Goal: Information Seeking & Learning: Learn about a topic

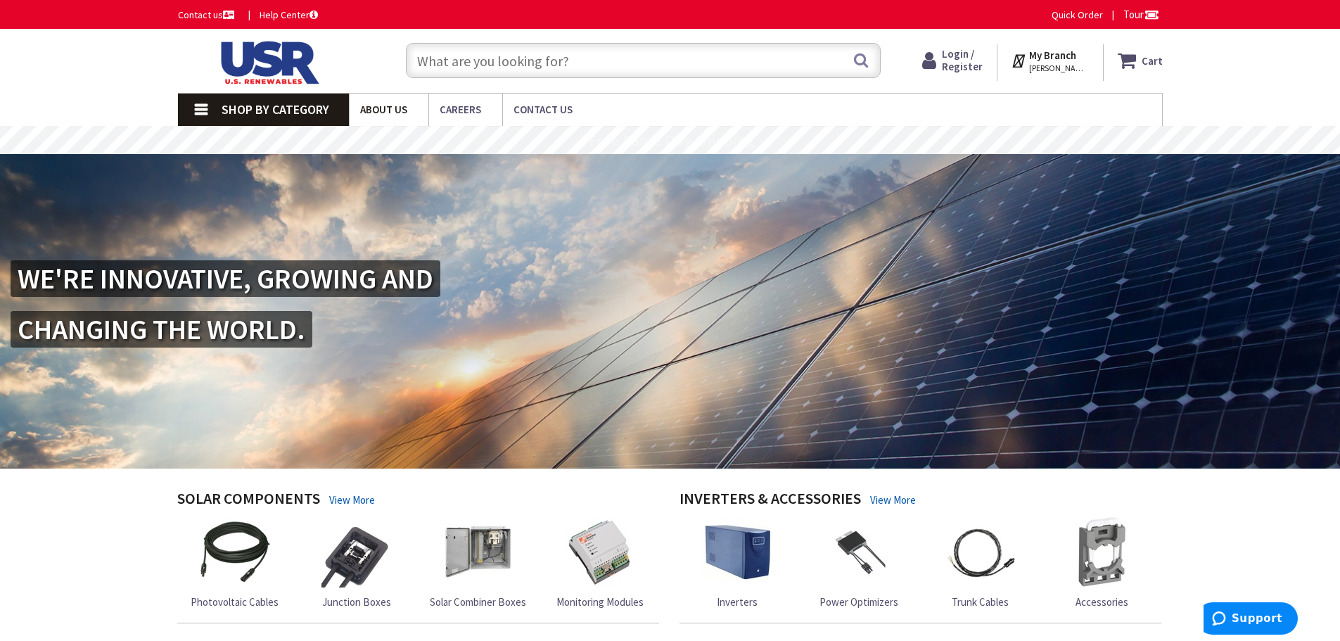
click at [399, 107] on span "About Us" at bounding box center [383, 109] width 47 height 13
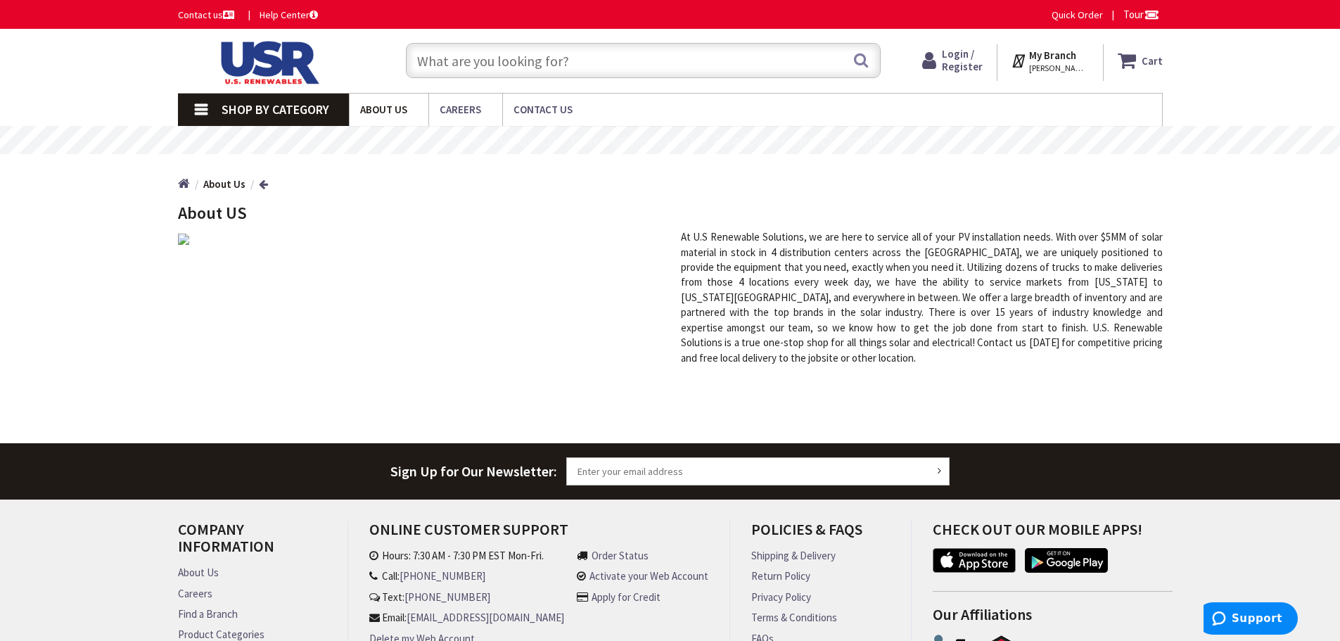
click at [397, 112] on span "About Us" at bounding box center [383, 109] width 47 height 13
click at [386, 115] on span "About Us" at bounding box center [383, 109] width 47 height 13
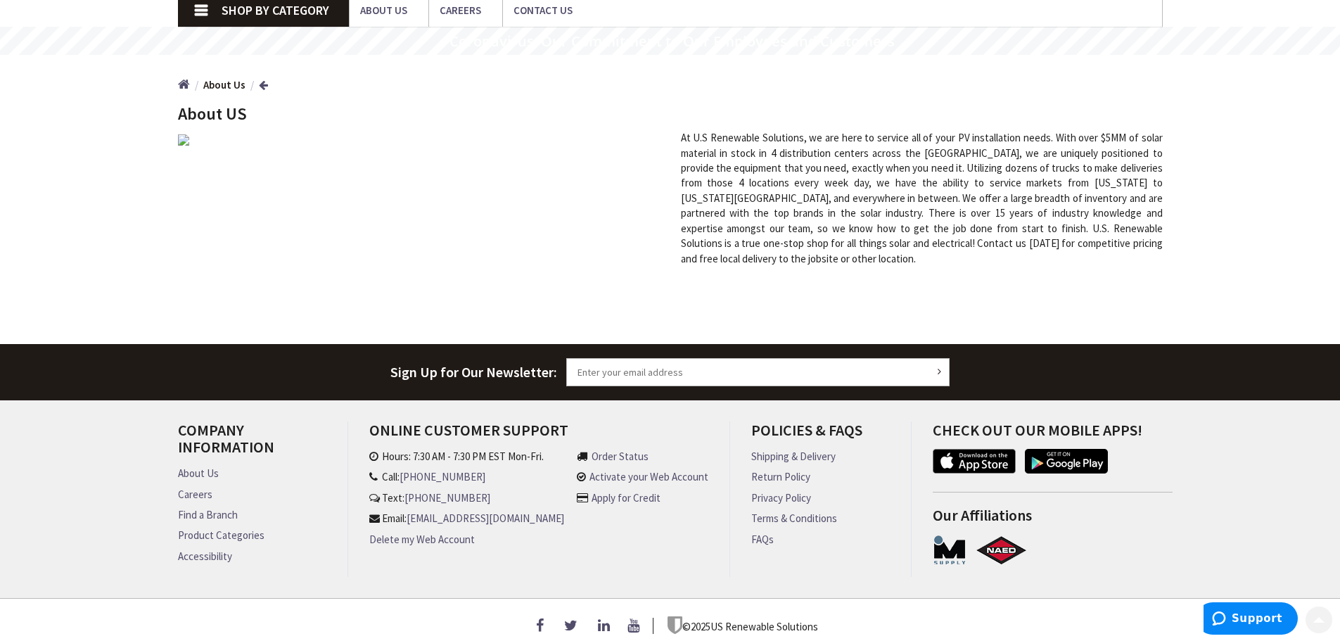
scroll to position [115, 0]
